Goal: Task Accomplishment & Management: Manage account settings

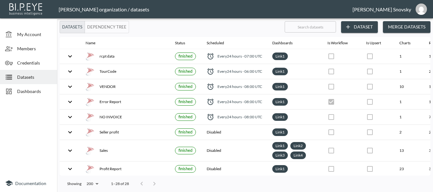
click at [27, 77] on span "Datasets" at bounding box center [34, 77] width 35 height 7
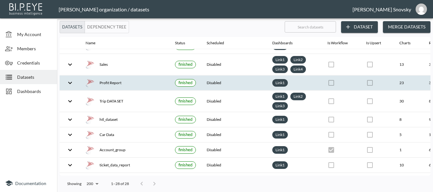
scroll to position [95, 0]
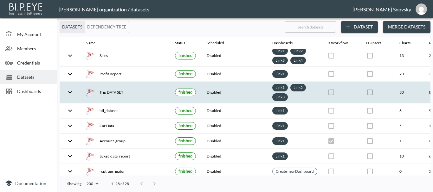
click at [210, 95] on th "Disabled" at bounding box center [235, 92] width 66 height 21
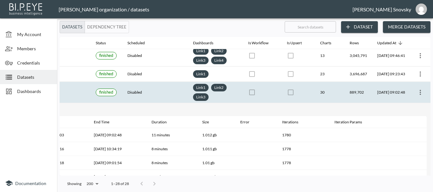
scroll to position [95, 92]
click at [417, 90] on icon "more" at bounding box center [420, 93] width 8 height 8
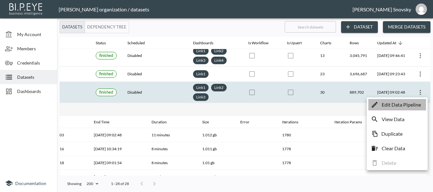
click at [412, 104] on p "Edit Data Pipeline" at bounding box center [401, 105] width 39 height 8
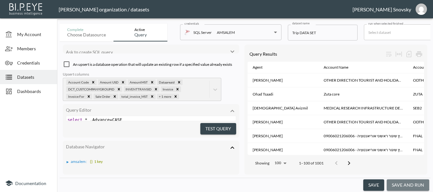
click at [400, 180] on button "save and run" at bounding box center [408, 186] width 42 height 12
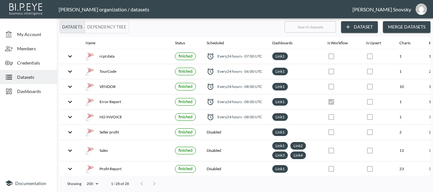
checkbox input "false"
checkbox input "true"
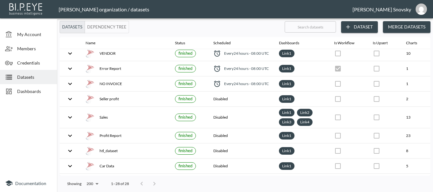
scroll to position [63, 0]
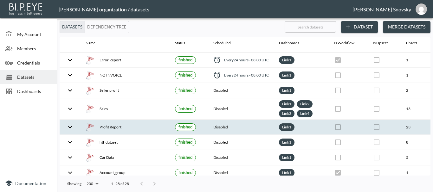
click at [125, 126] on div "Profit Report" at bounding box center [125, 127] width 79 height 9
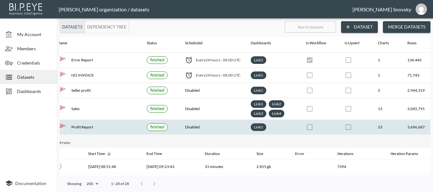
scroll to position [63, 99]
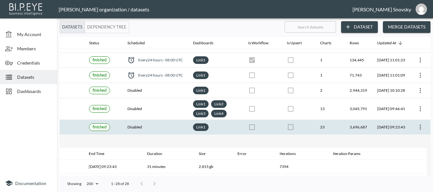
click at [419, 129] on icon "more" at bounding box center [420, 128] width 8 height 8
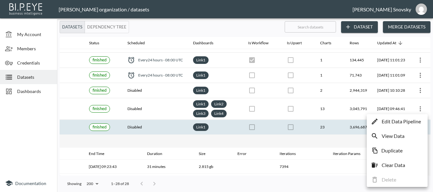
click at [408, 124] on p "Edit Data Pipeline" at bounding box center [401, 122] width 39 height 8
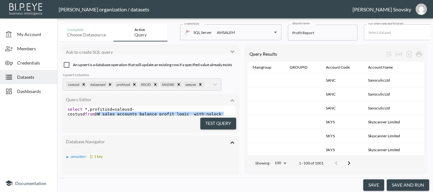
drag, startPoint x: 234, startPoint y: 110, endPoint x: 235, endPoint y: 113, distance: 3.9
click at [235, 113] on div "xxxxxxxxxx select * , profitusd = saleusd - costusd from DW_sales_accounts_bala…" at bounding box center [151, 111] width 170 height 10
click at [209, 108] on pre "select * , profitusd = saleusd - costusd from DW_sales_accounts_balance_profit_…" at bounding box center [151, 112] width 170 height 10
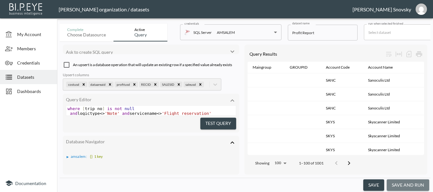
click at [409, 181] on button "save and run" at bounding box center [408, 186] width 42 height 12
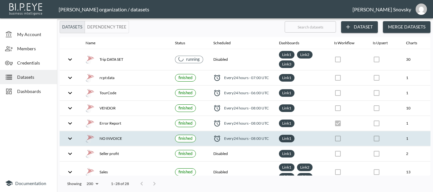
checkbox input "false"
checkbox input "true"
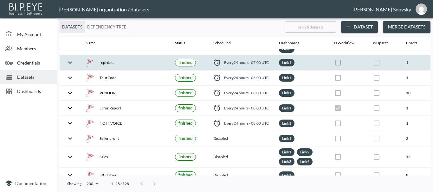
scroll to position [32, 0]
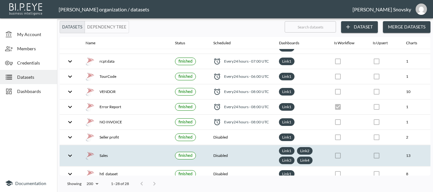
click at [235, 157] on th "Disabled" at bounding box center [241, 155] width 66 height 21
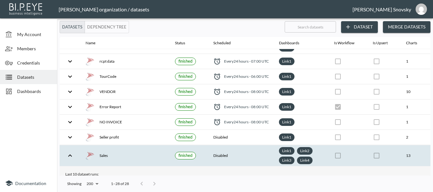
drag, startPoint x: 253, startPoint y: 172, endPoint x: 325, endPoint y: 175, distance: 72.0
click at [325, 175] on div "Name Status Scheduled Dashboards Is Workflow Is Upsert Charts Rows Updated At P…" at bounding box center [245, 106] width 371 height 139
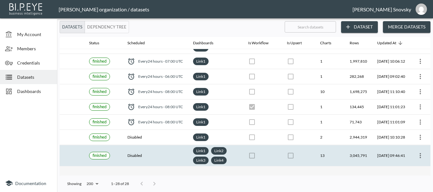
scroll to position [63, 99]
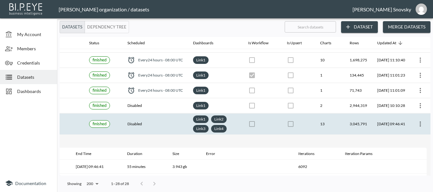
click at [420, 126] on icon "more" at bounding box center [420, 124] width 1 height 5
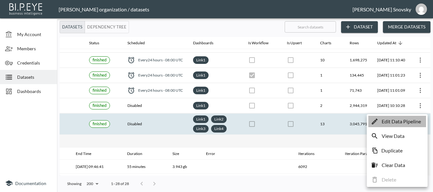
click at [408, 123] on p "Edit Data Pipeline" at bounding box center [401, 122] width 39 height 8
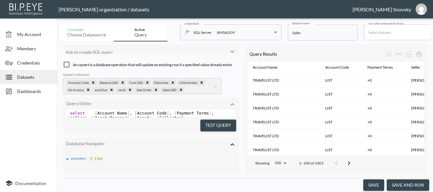
click at [402, 182] on button "save and run" at bounding box center [408, 186] width 42 height 12
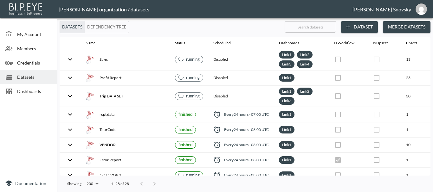
checkbox input "false"
checkbox input "true"
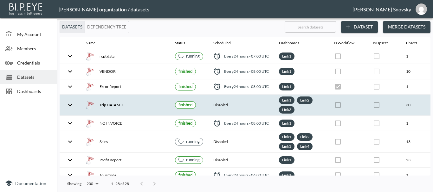
scroll to position [63, 0]
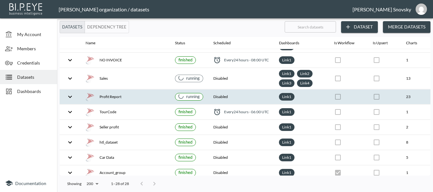
click at [146, 98] on div "Profit Report" at bounding box center [125, 97] width 79 height 9
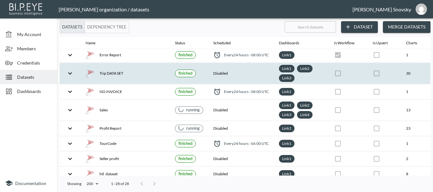
scroll to position [63, 0]
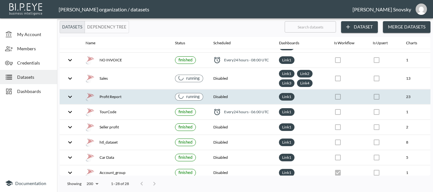
click at [154, 96] on div "Profit Report" at bounding box center [125, 97] width 79 height 9
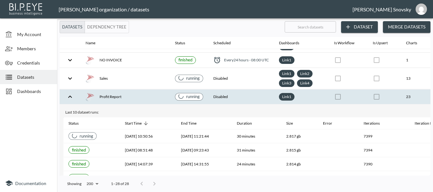
click at [155, 96] on div "Profit Report" at bounding box center [125, 97] width 79 height 9
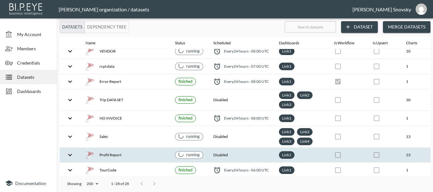
scroll to position [0, 0]
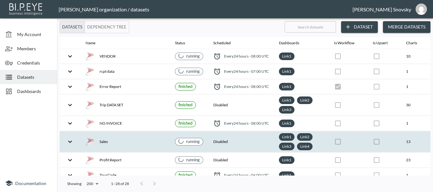
click at [149, 136] on th "Sales" at bounding box center [125, 142] width 89 height 21
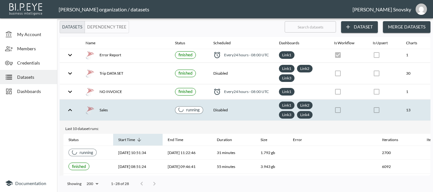
scroll to position [63, 0]
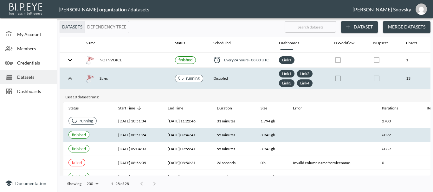
checkbox input "false"
checkbox input "true"
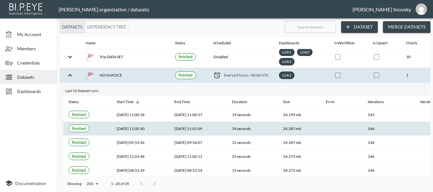
scroll to position [60, 0]
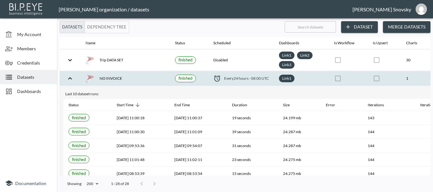
click at [143, 78] on div "NO INVOICE" at bounding box center [125, 78] width 79 height 9
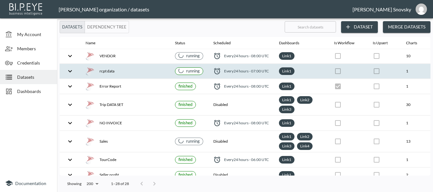
scroll to position [32, 0]
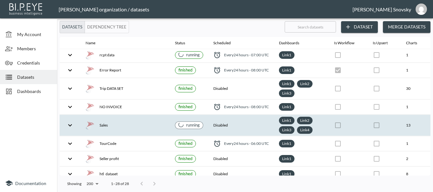
click at [144, 117] on th "Sales" at bounding box center [125, 125] width 89 height 21
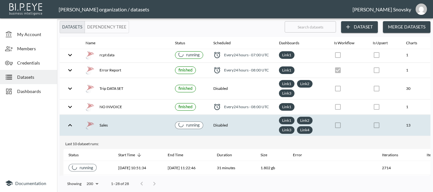
scroll to position [63, 0]
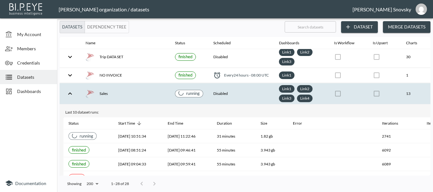
click at [144, 88] on th "Sales" at bounding box center [125, 93] width 89 height 21
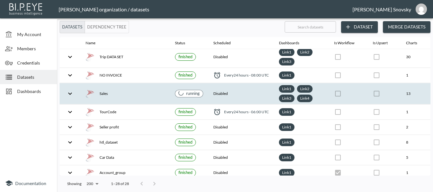
scroll to position [0, 0]
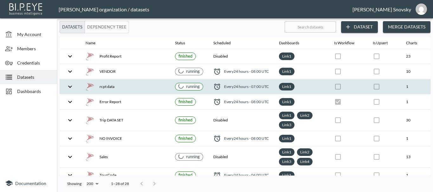
click at [149, 88] on div "rcpt data" at bounding box center [125, 86] width 79 height 9
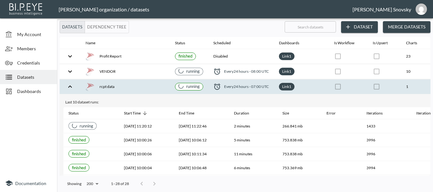
click at [149, 88] on div "rcpt data" at bounding box center [125, 86] width 79 height 9
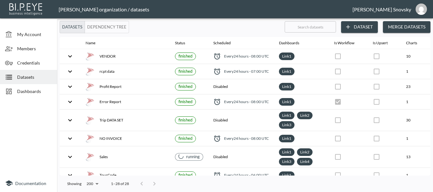
checkbox input "false"
checkbox input "true"
